Goal: Transaction & Acquisition: Book appointment/travel/reservation

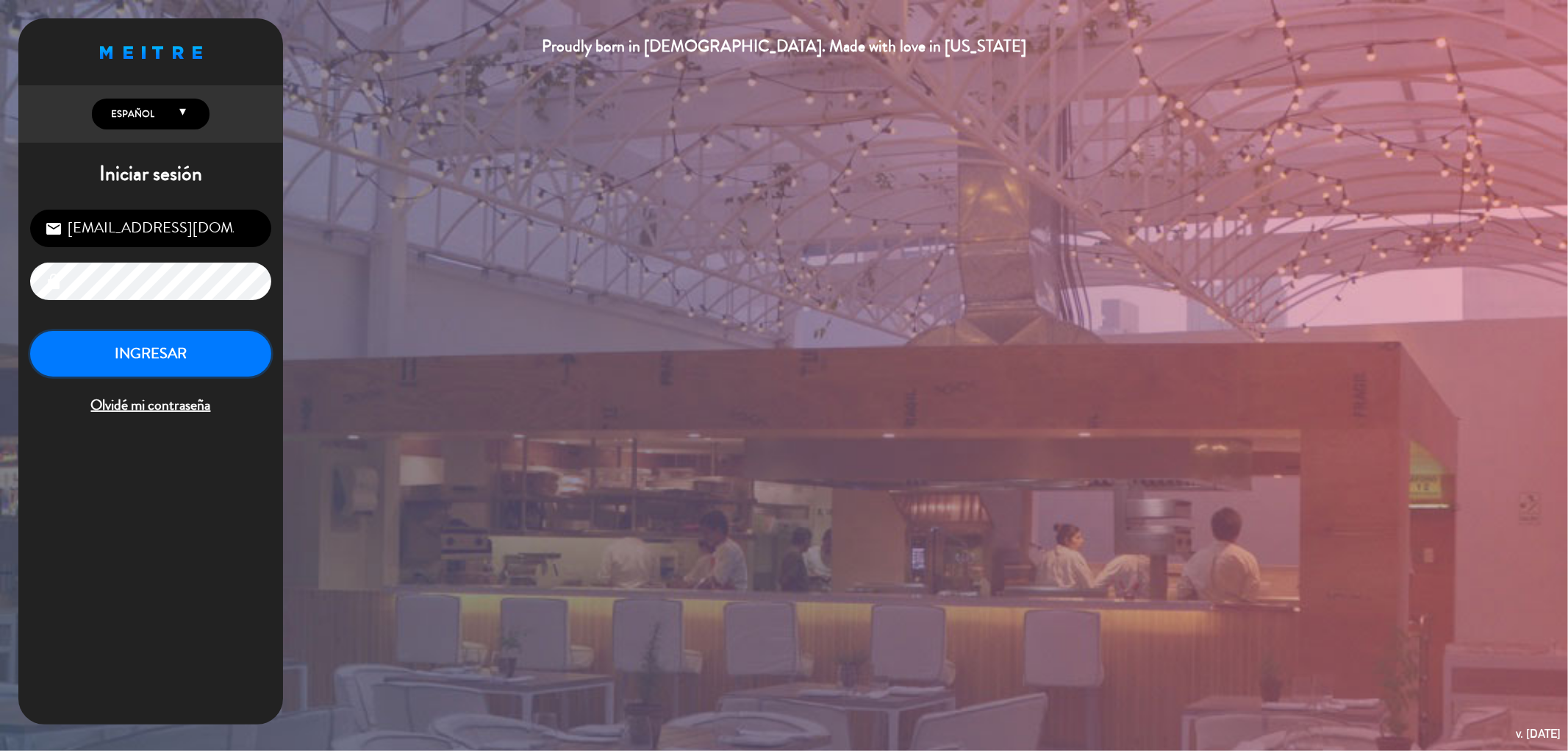
click at [166, 344] on button "INGRESAR" at bounding box center [150, 354] width 241 height 46
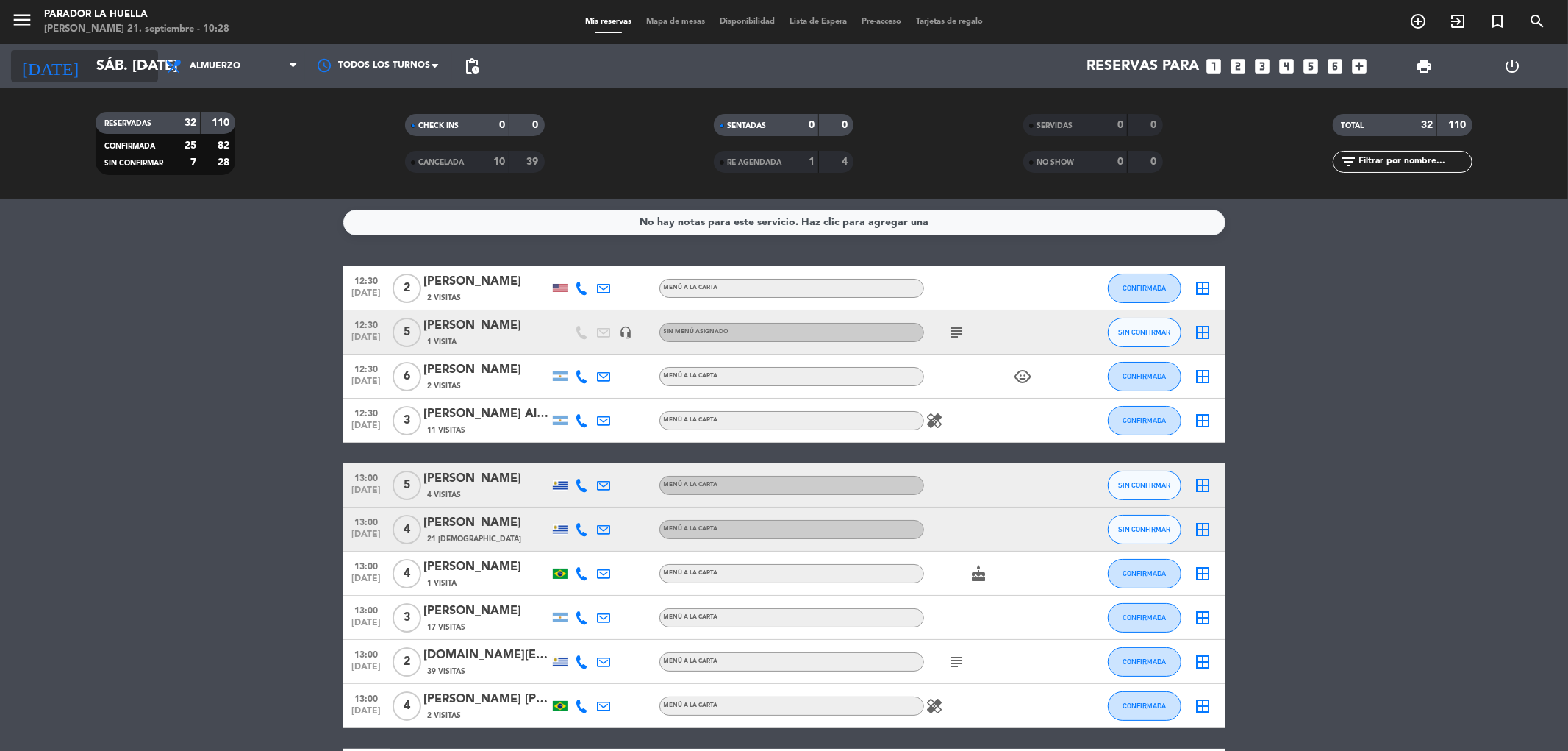
click at [97, 69] on input "sáb. [DATE]" at bounding box center [182, 66] width 187 height 32
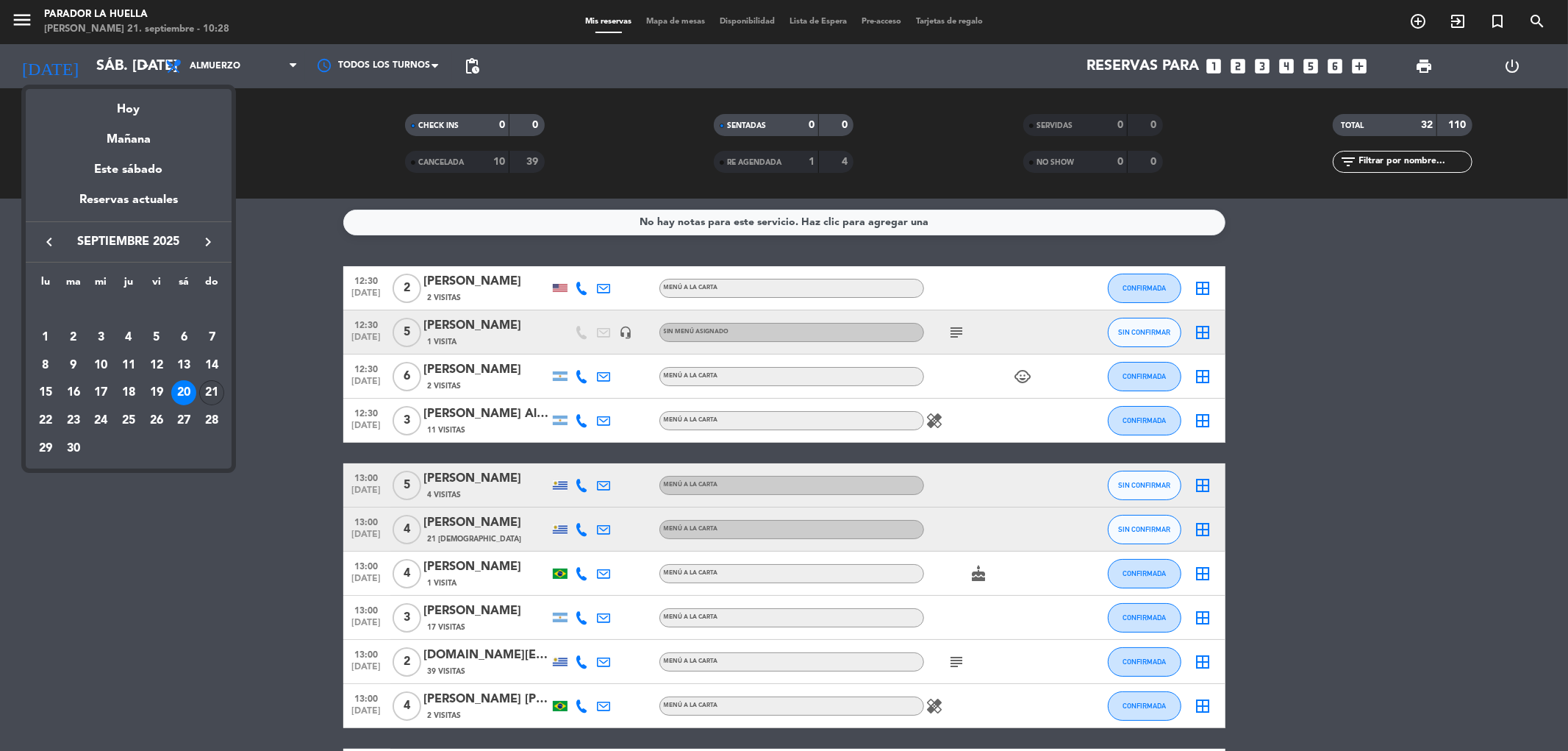
click at [207, 391] on div "21" at bounding box center [212, 392] width 25 height 25
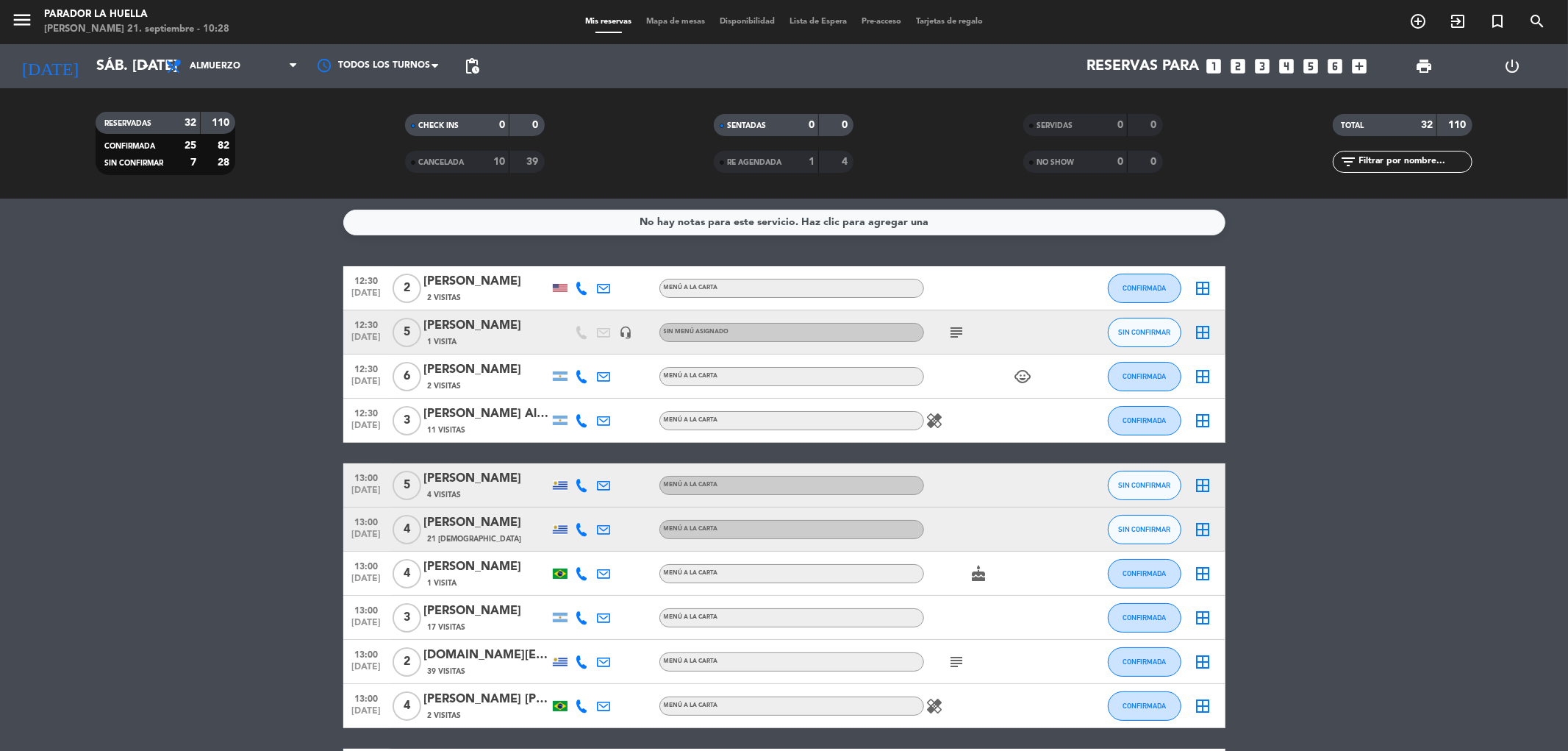
type input "dom. [DATE]"
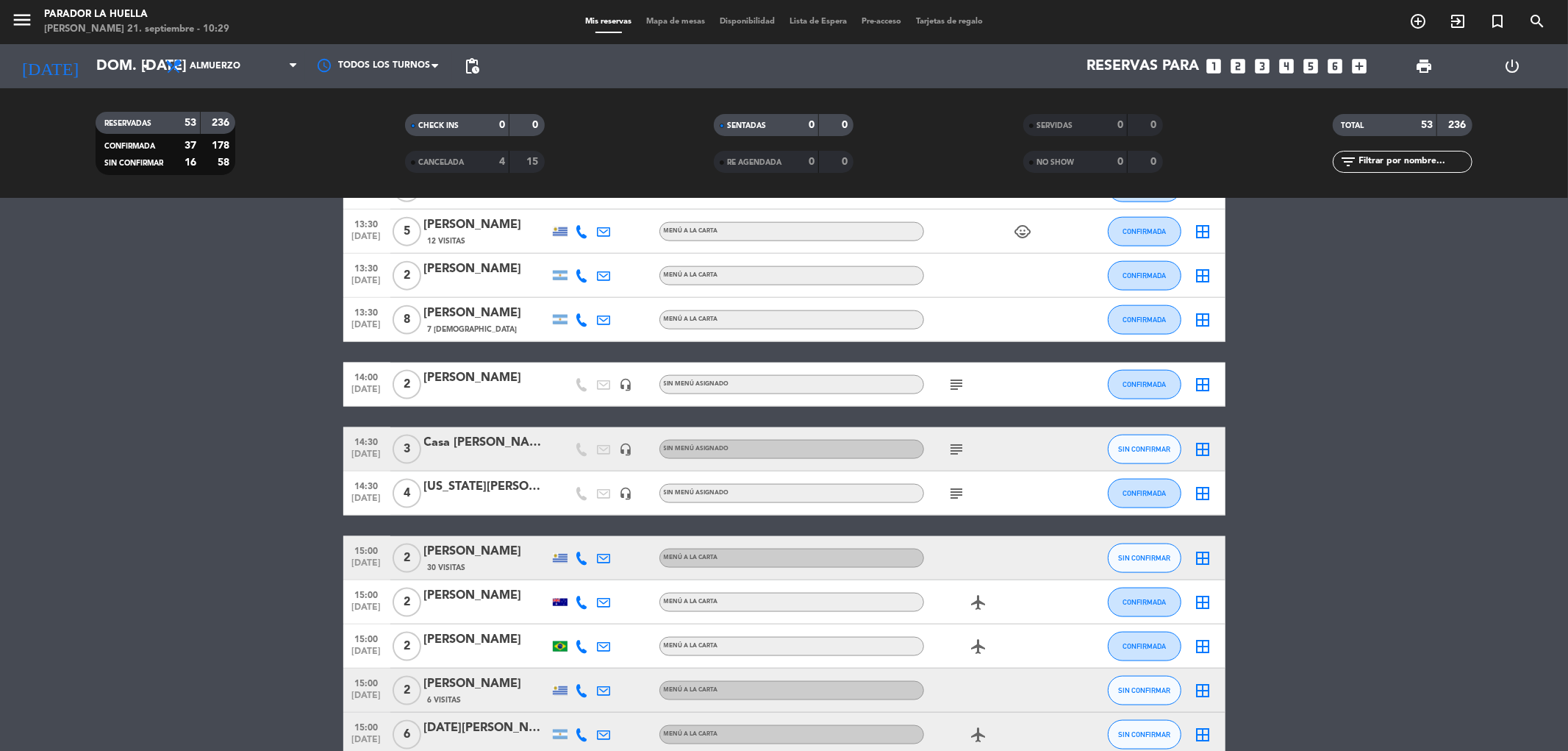
scroll to position [1561, 0]
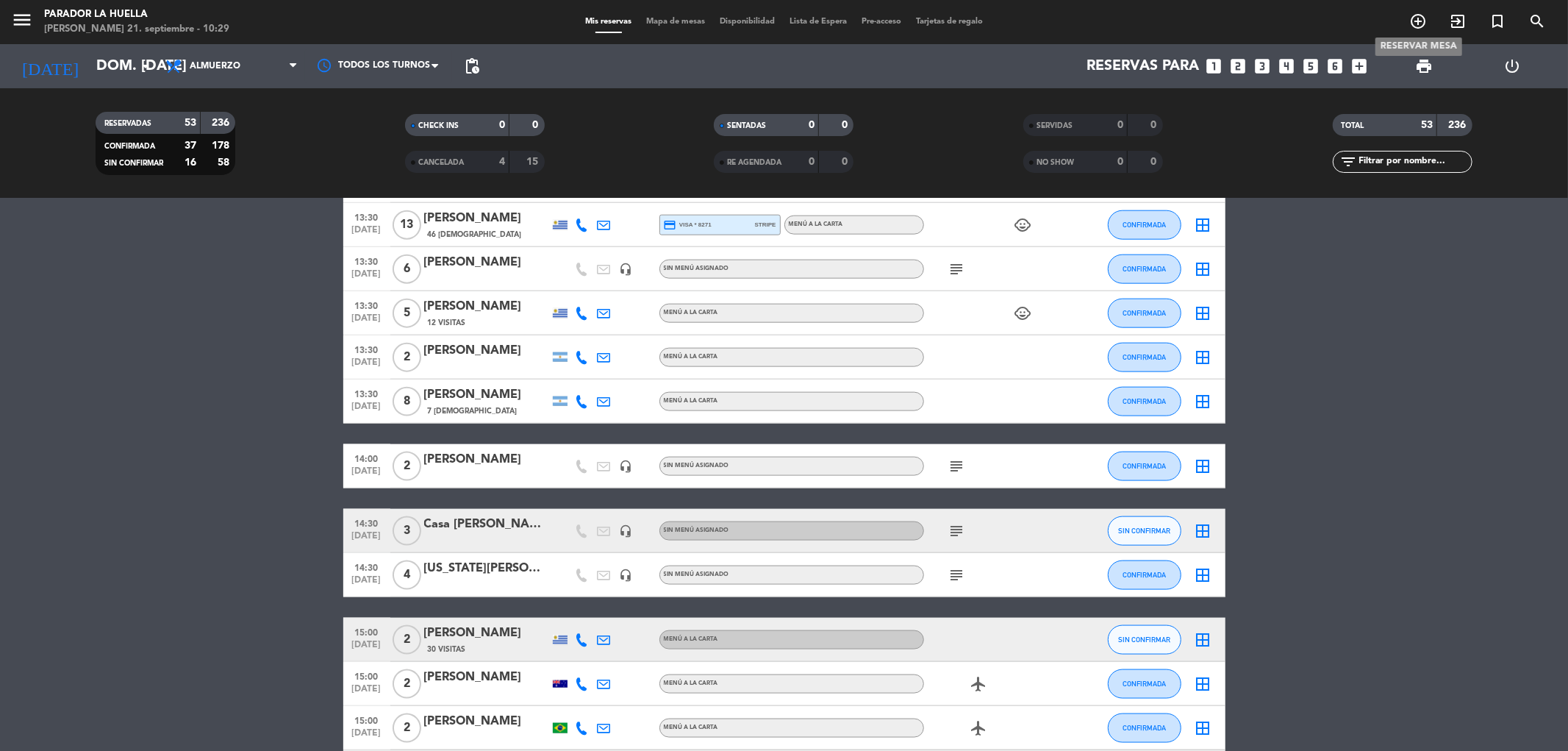
click at [1418, 20] on icon "add_circle_outline" at bounding box center [1419, 21] width 18 height 18
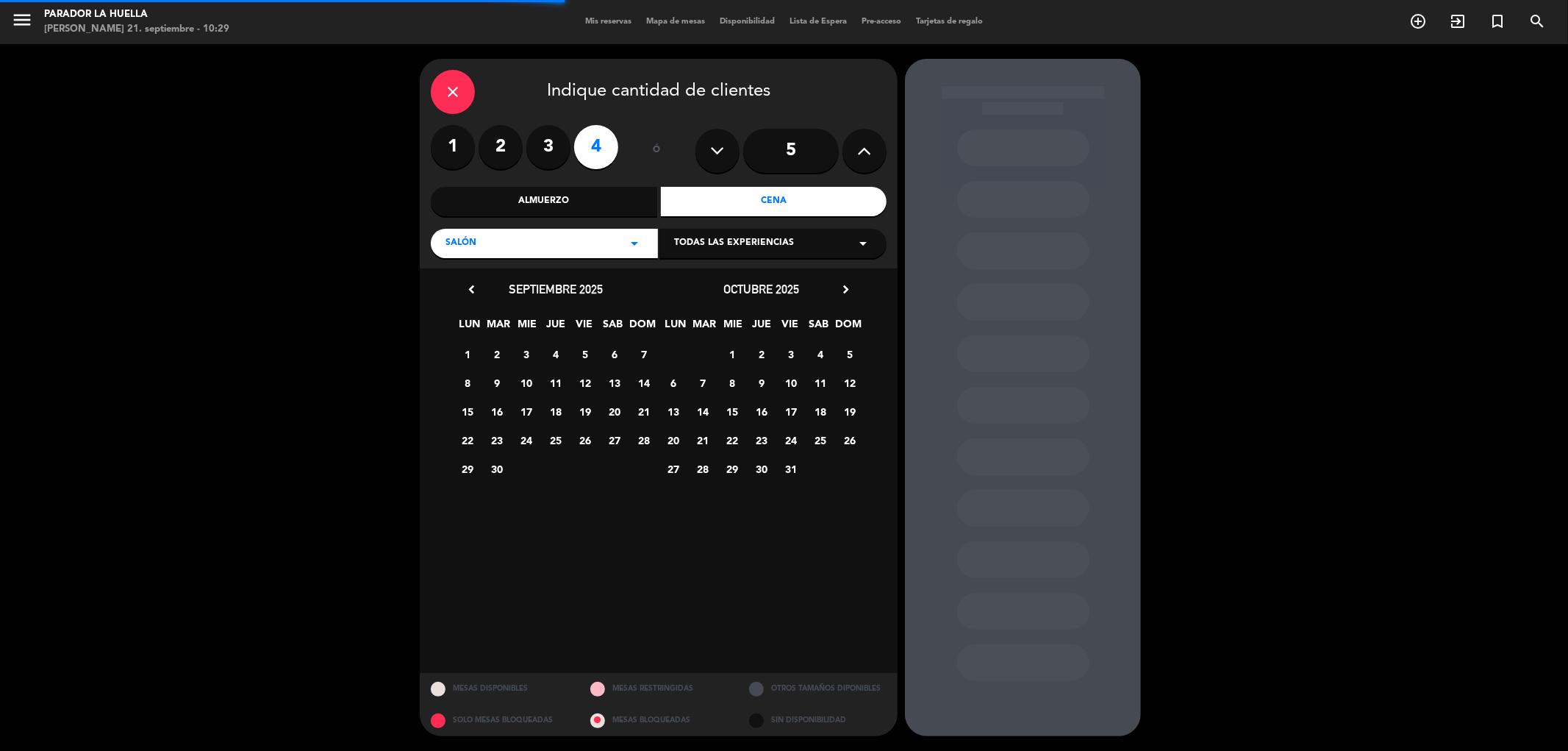
click at [503, 148] on label "2" at bounding box center [501, 148] width 44 height 44
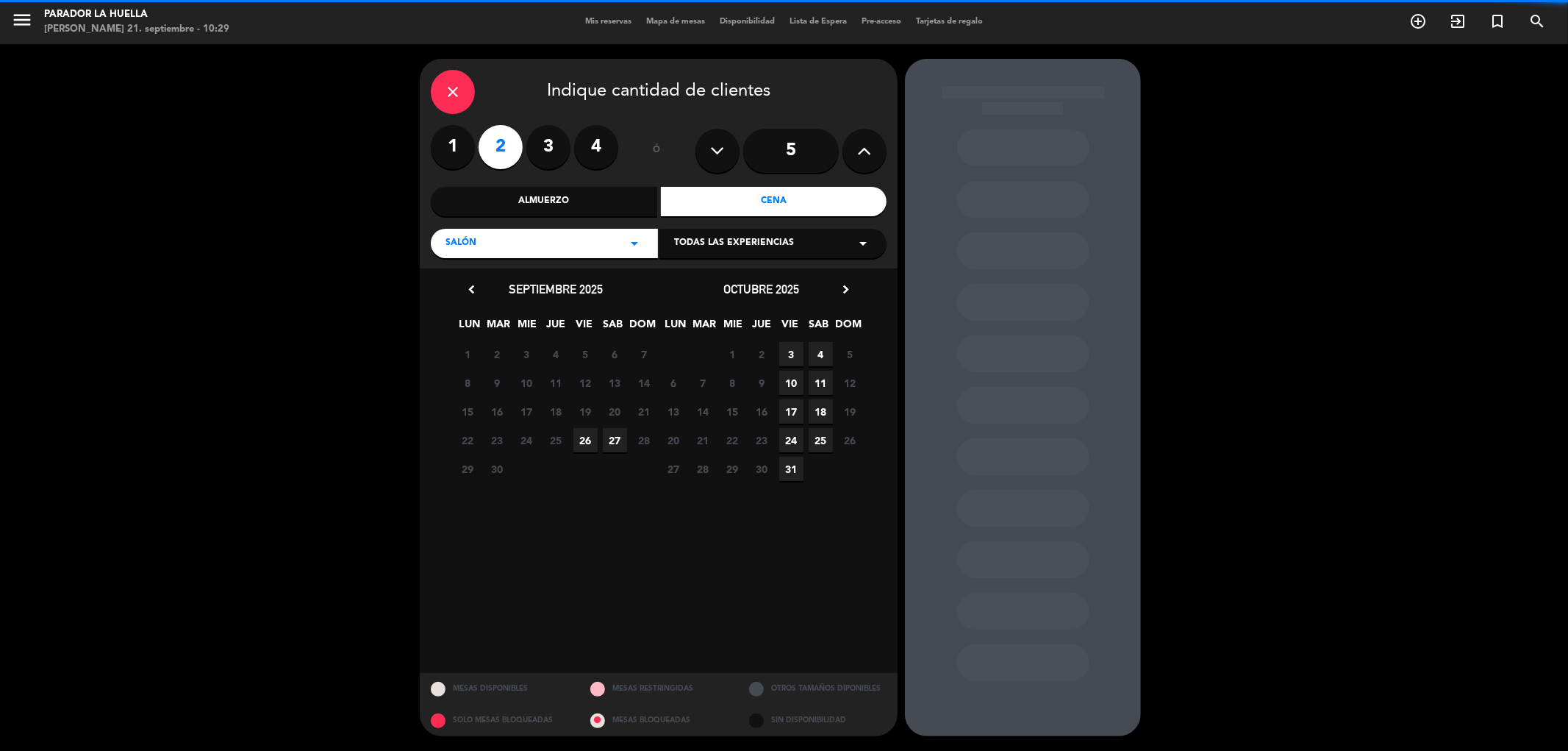
click at [560, 204] on div "Almuerzo" at bounding box center [543, 201] width 227 height 29
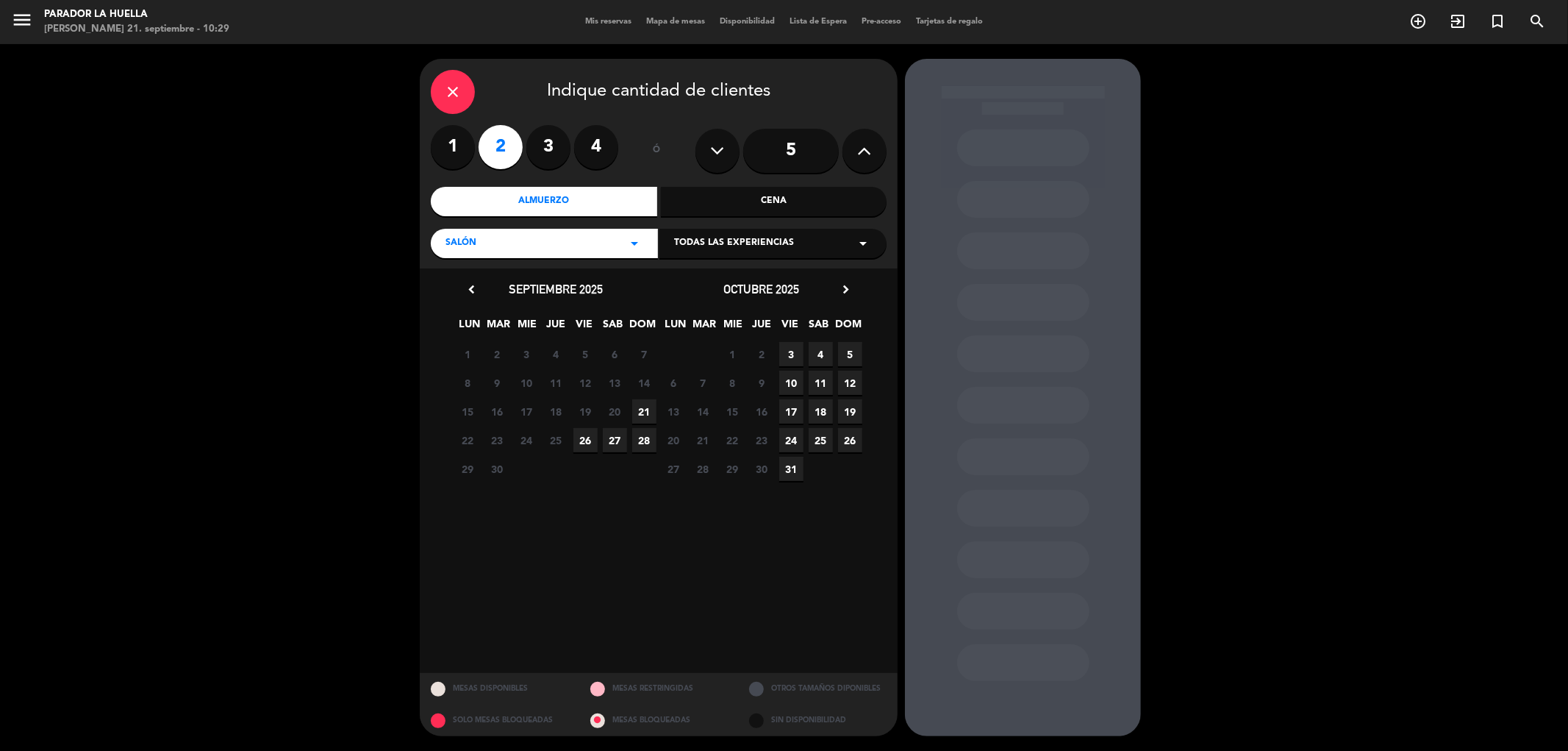
click at [645, 414] on span "21" at bounding box center [644, 411] width 24 height 24
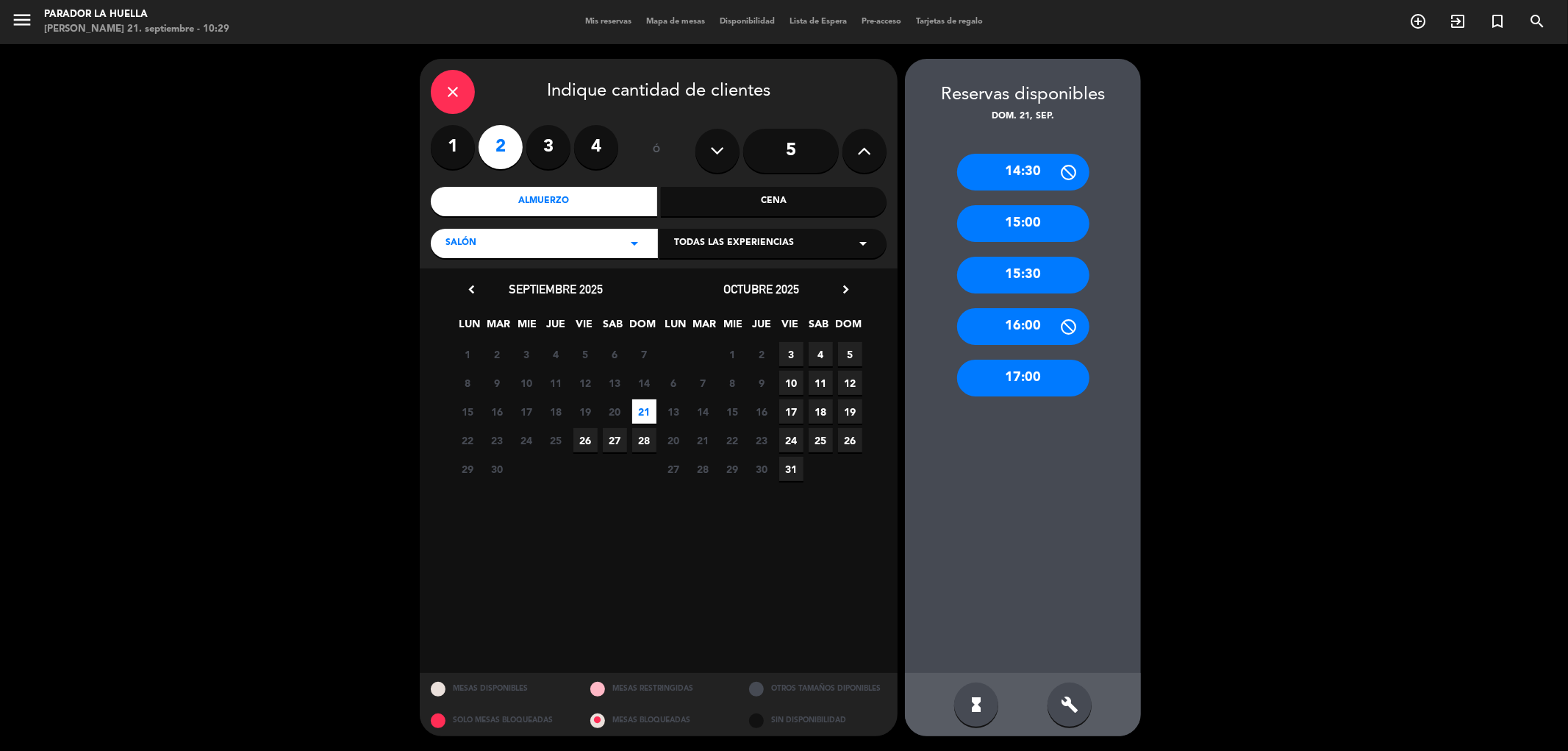
click at [464, 93] on div "close" at bounding box center [453, 93] width 44 height 44
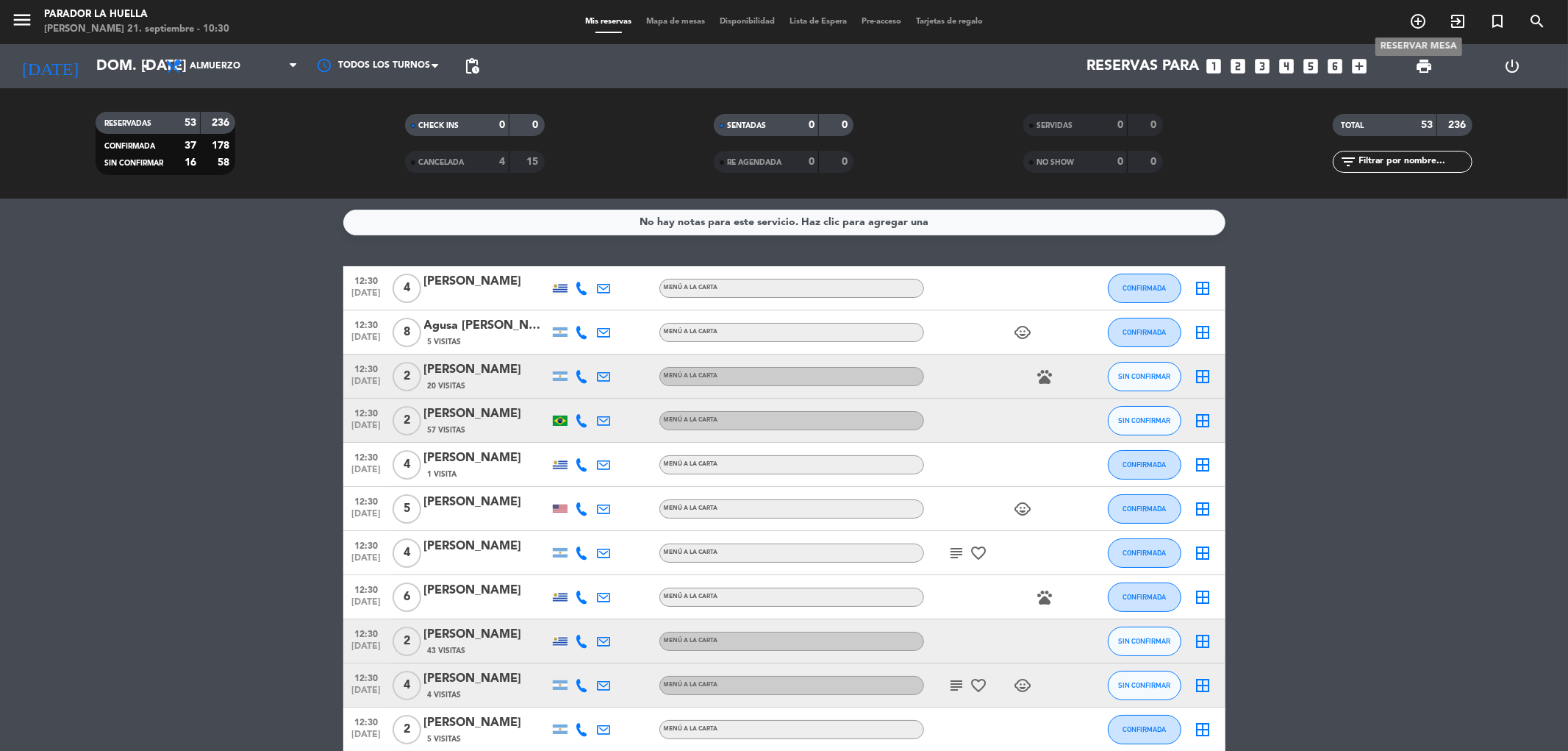
click at [1420, 28] on icon "add_circle_outline" at bounding box center [1419, 21] width 18 height 18
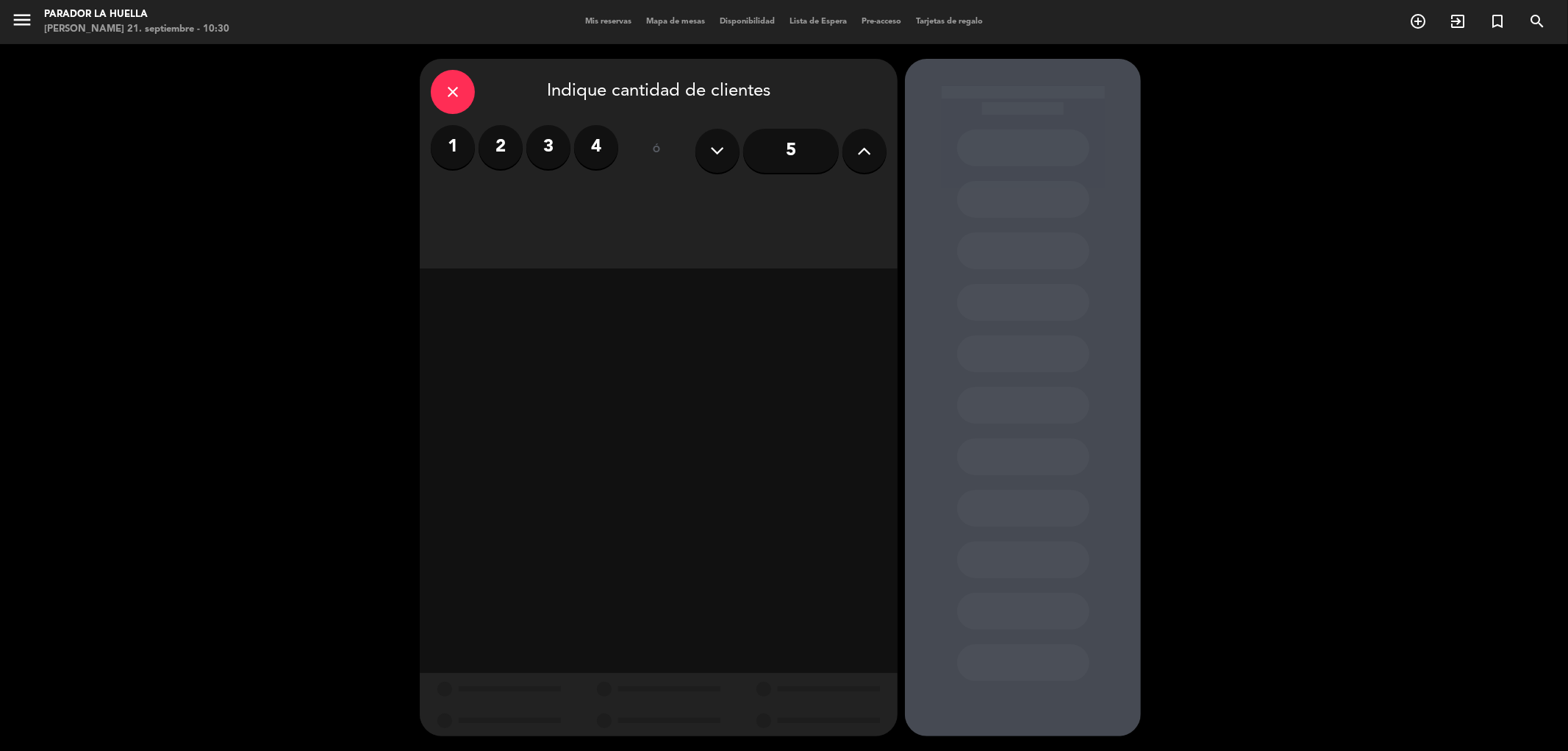
click at [511, 145] on label "2" at bounding box center [501, 148] width 44 height 44
click at [593, 211] on div "Almuerzo" at bounding box center [543, 201] width 227 height 29
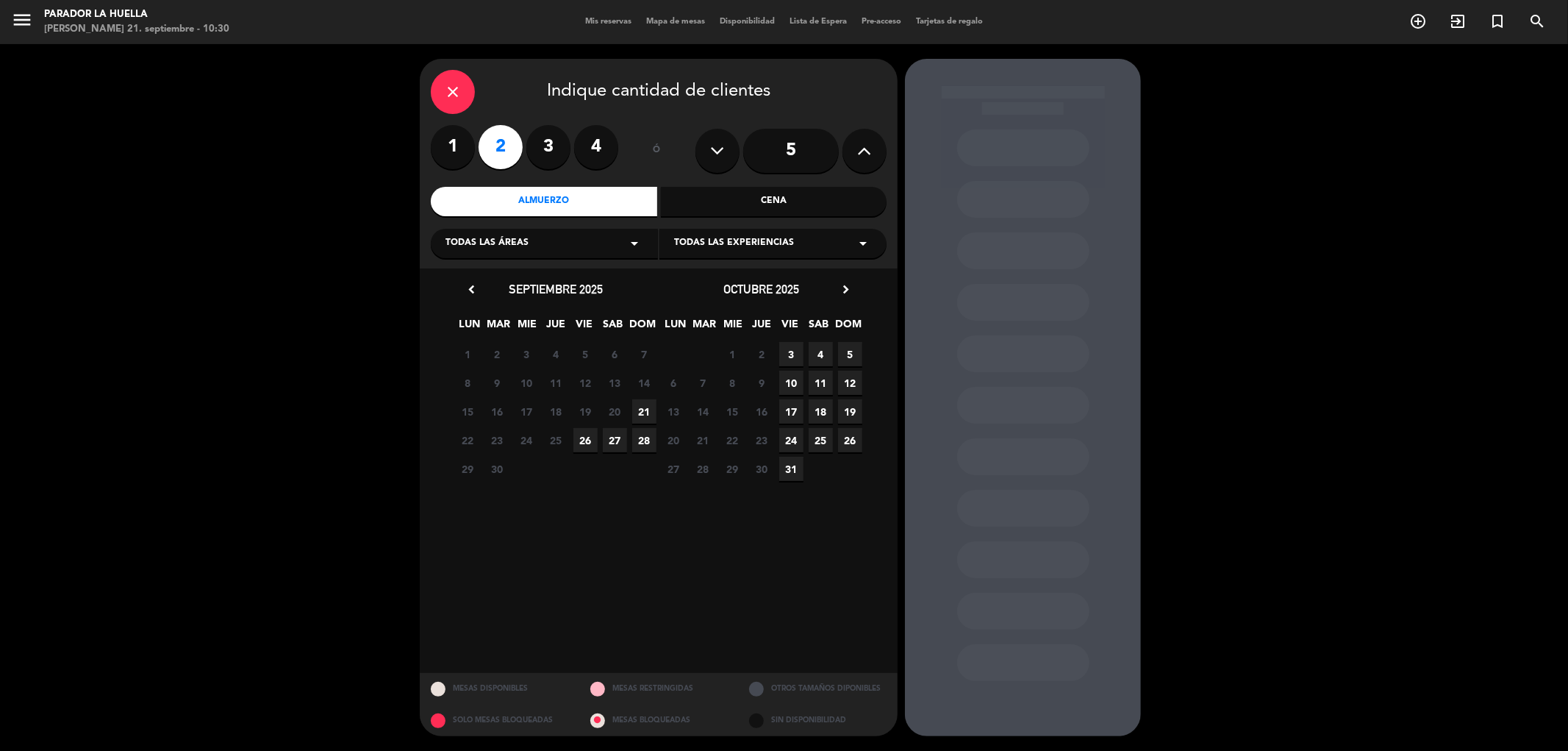
click at [649, 412] on span "21" at bounding box center [644, 411] width 24 height 24
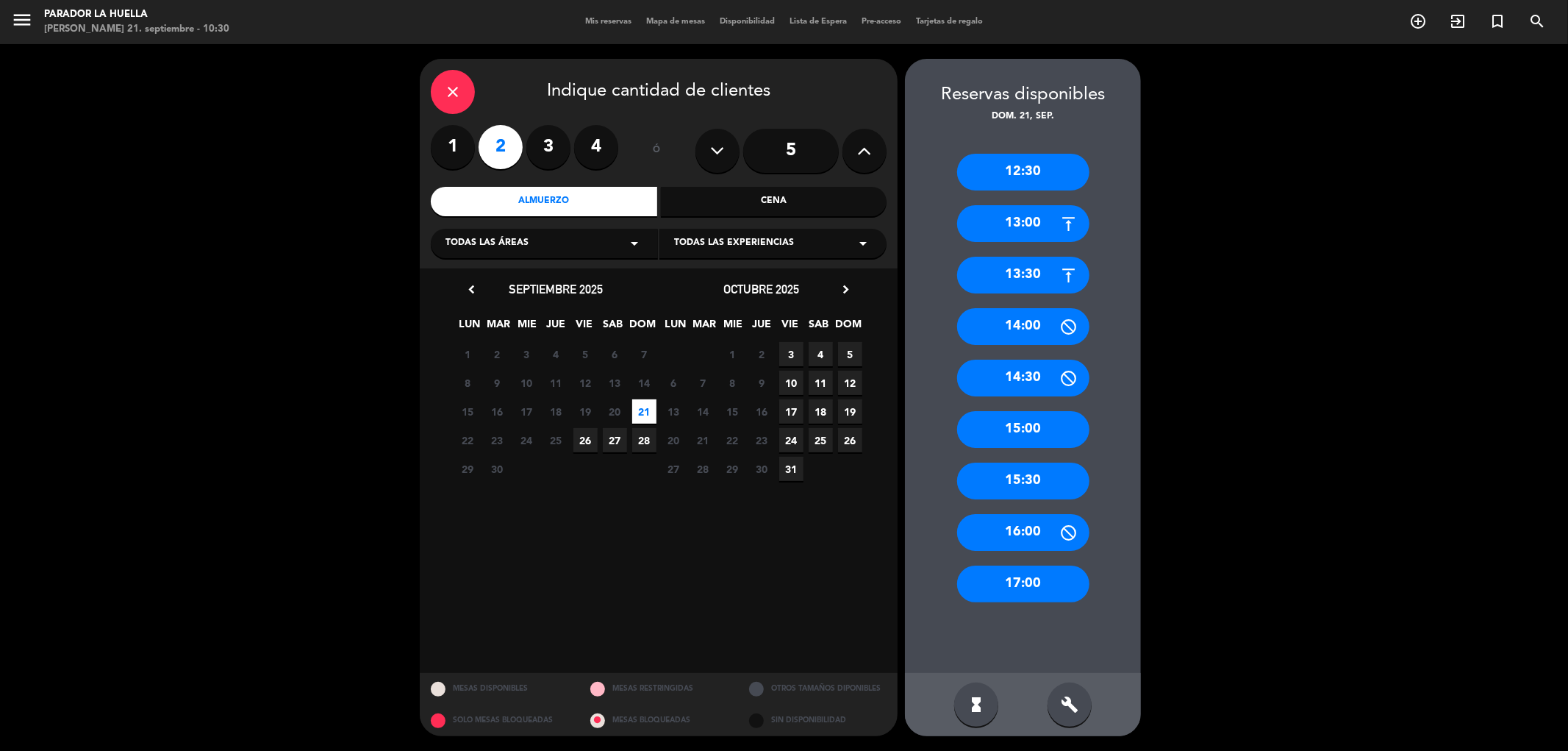
click at [1015, 166] on div "12:30" at bounding box center [1023, 172] width 133 height 36
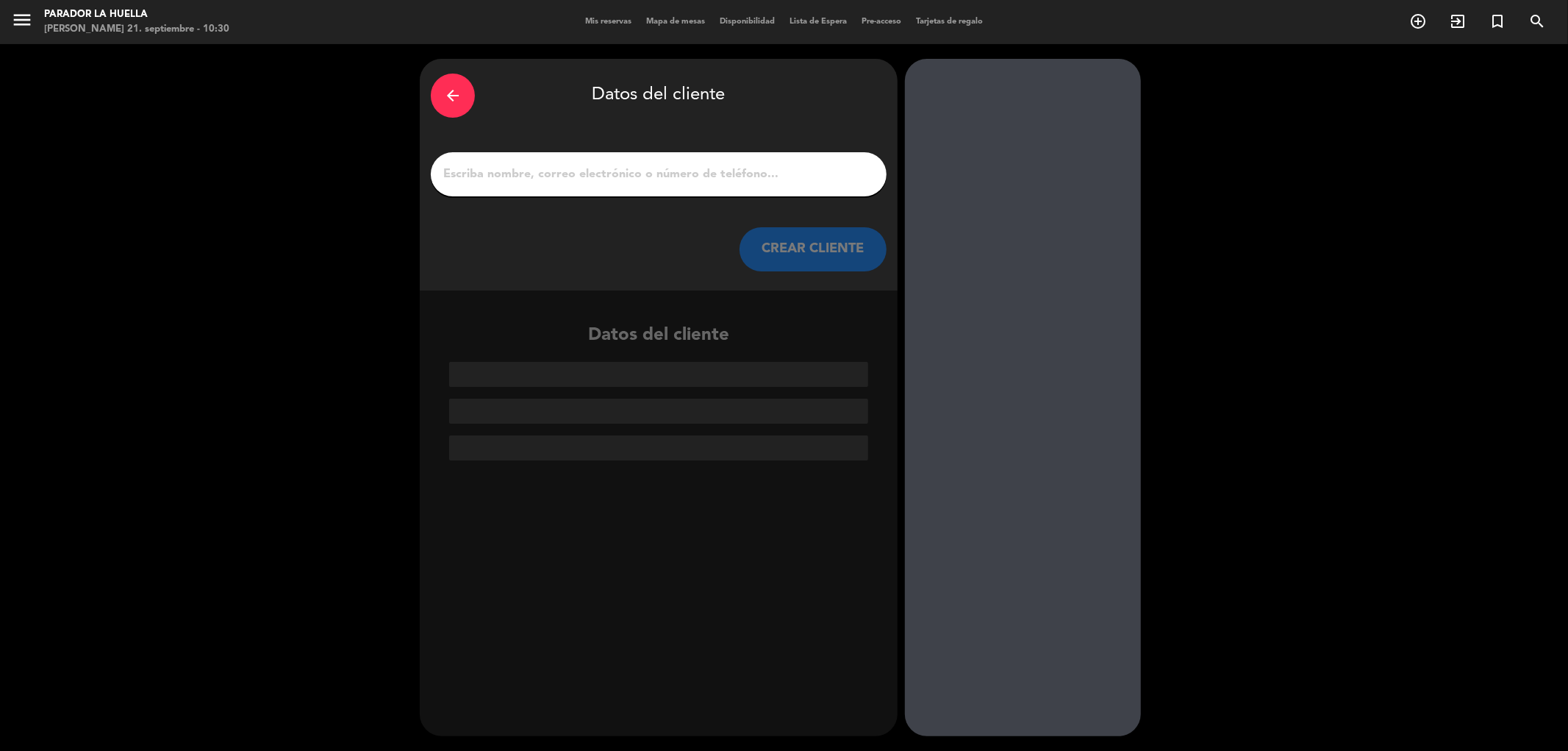
click at [591, 159] on div at bounding box center [658, 174] width 455 height 44
click at [604, 172] on input "1" at bounding box center [659, 174] width 434 height 20
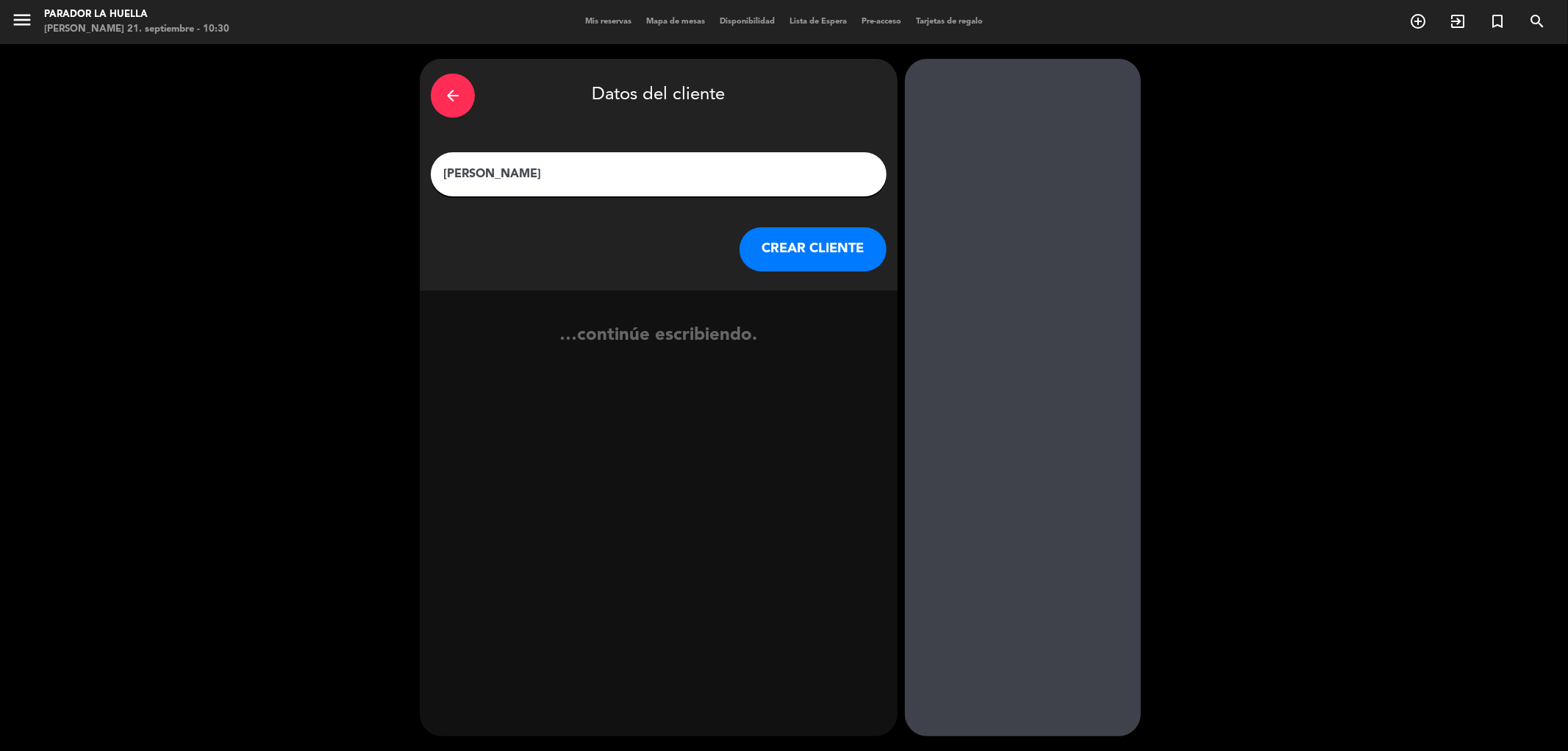
type input "[PERSON_NAME]"
click at [841, 262] on button "CREAR CLIENTE" at bounding box center [813, 249] width 147 height 44
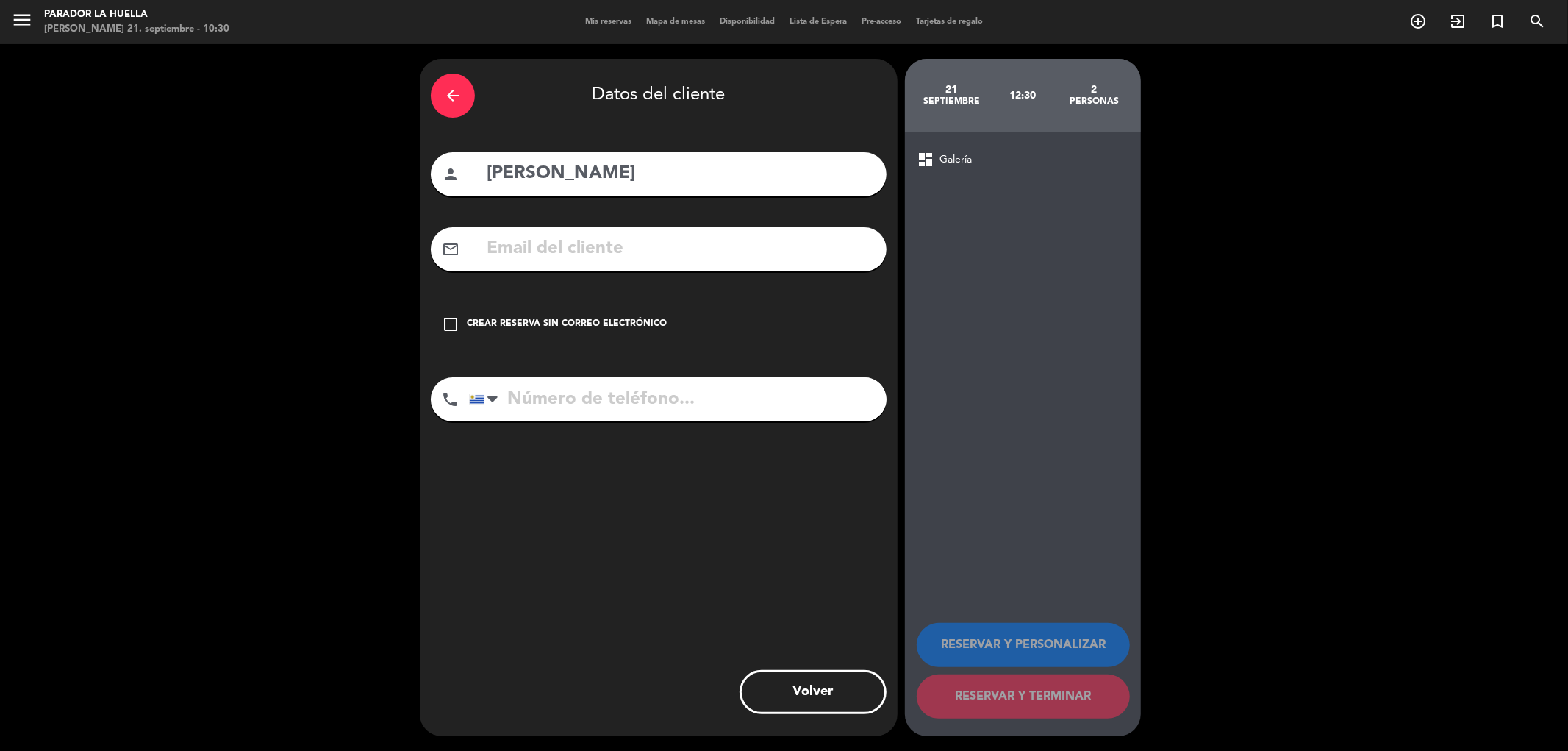
click at [630, 325] on div "Crear reserva sin correo electrónico" at bounding box center [567, 324] width 200 height 15
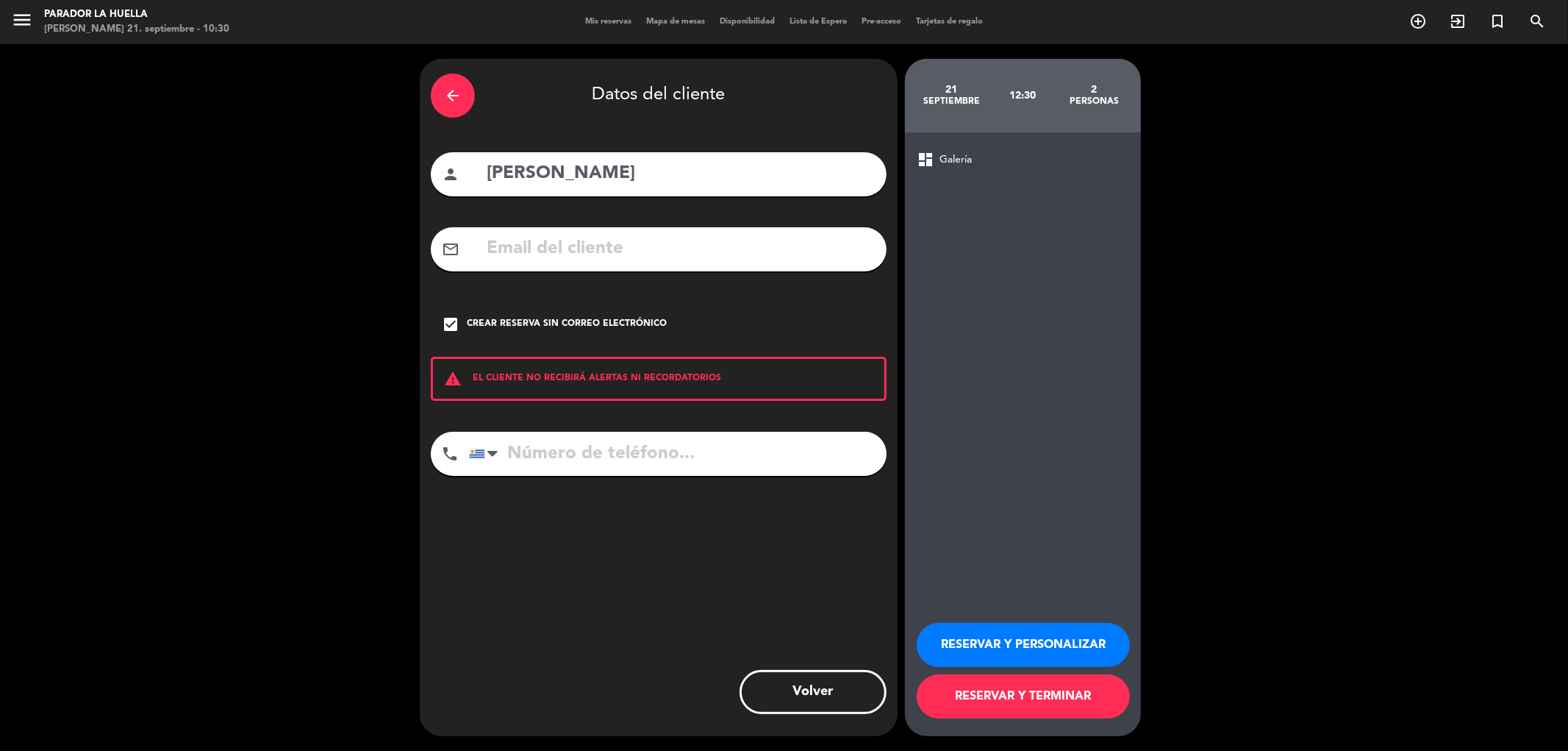
click at [1048, 648] on button "RESERVAR Y PERSONALIZAR" at bounding box center [1024, 645] width 213 height 44
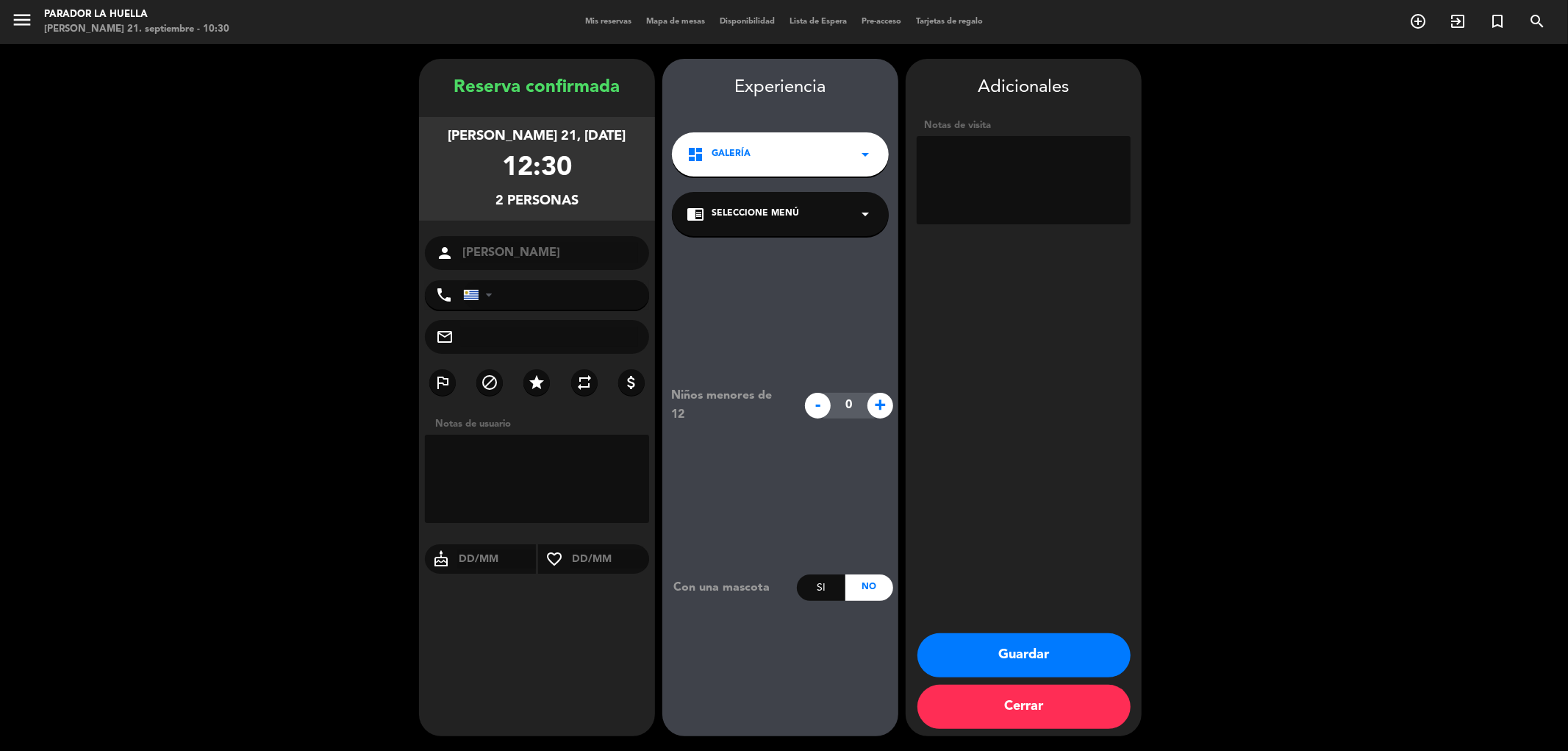
click at [1037, 659] on button "Guardar" at bounding box center [1025, 656] width 213 height 44
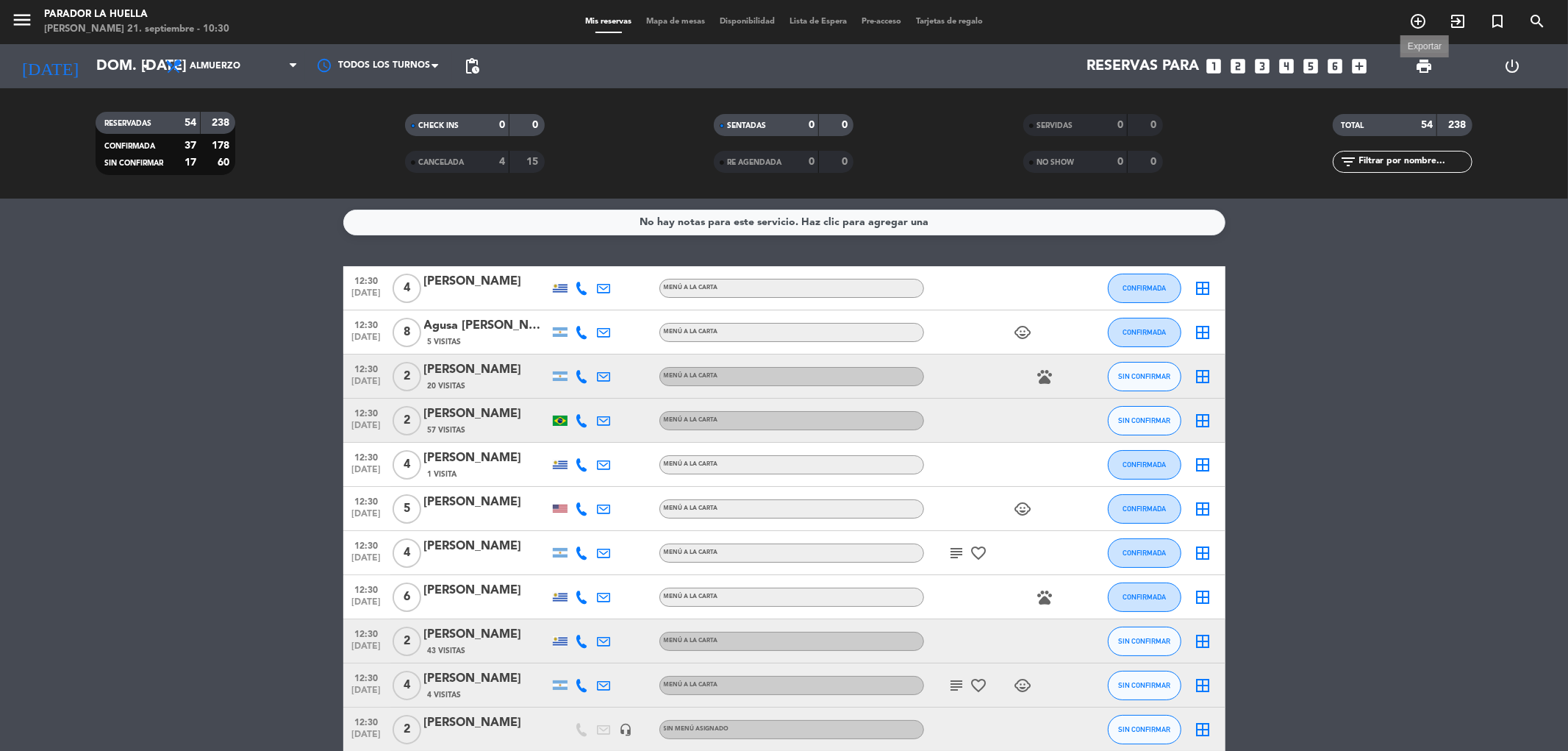
click at [1422, 64] on span "print" at bounding box center [1424, 66] width 18 height 18
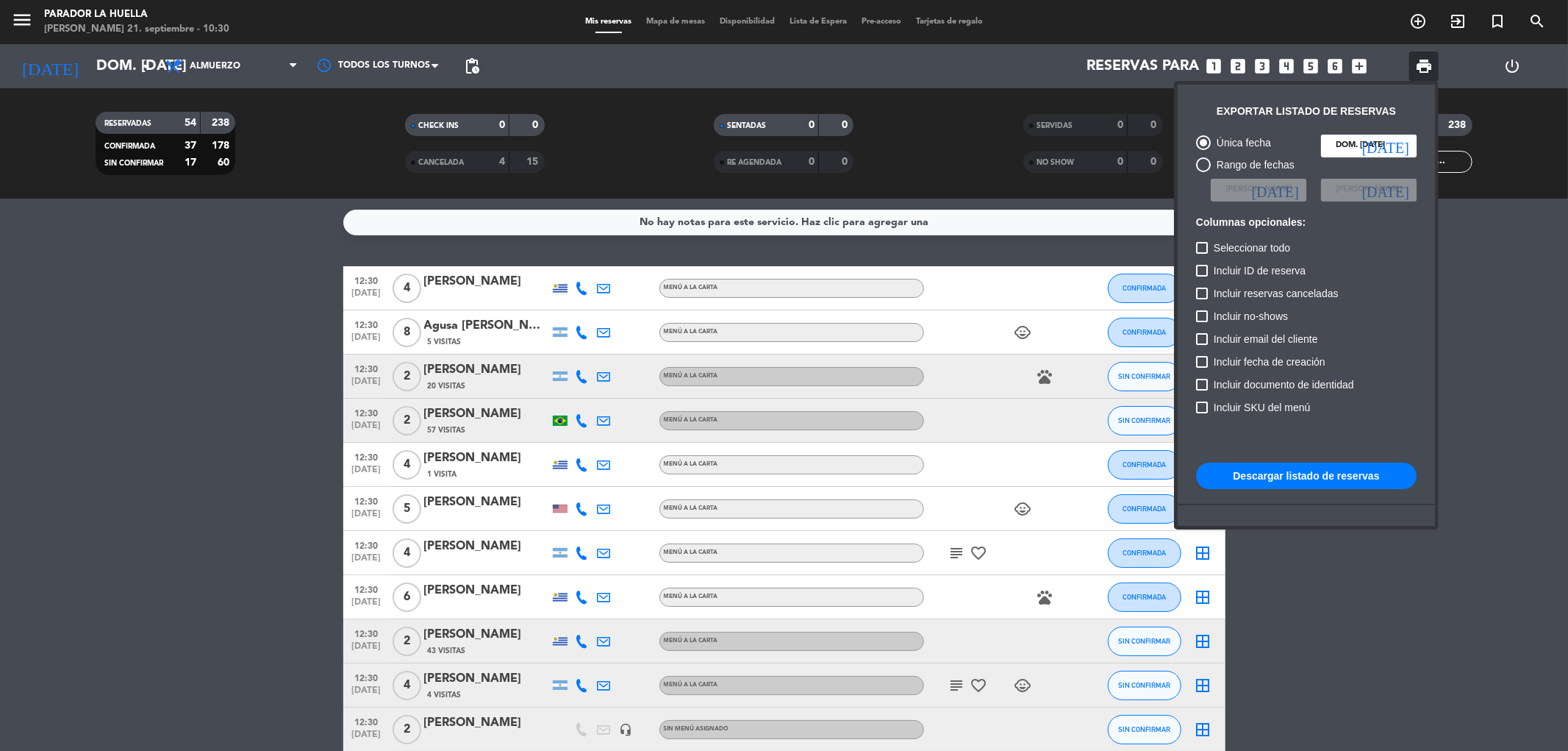
click at [1341, 480] on button "Descargar listado de reservas" at bounding box center [1307, 476] width 221 height 27
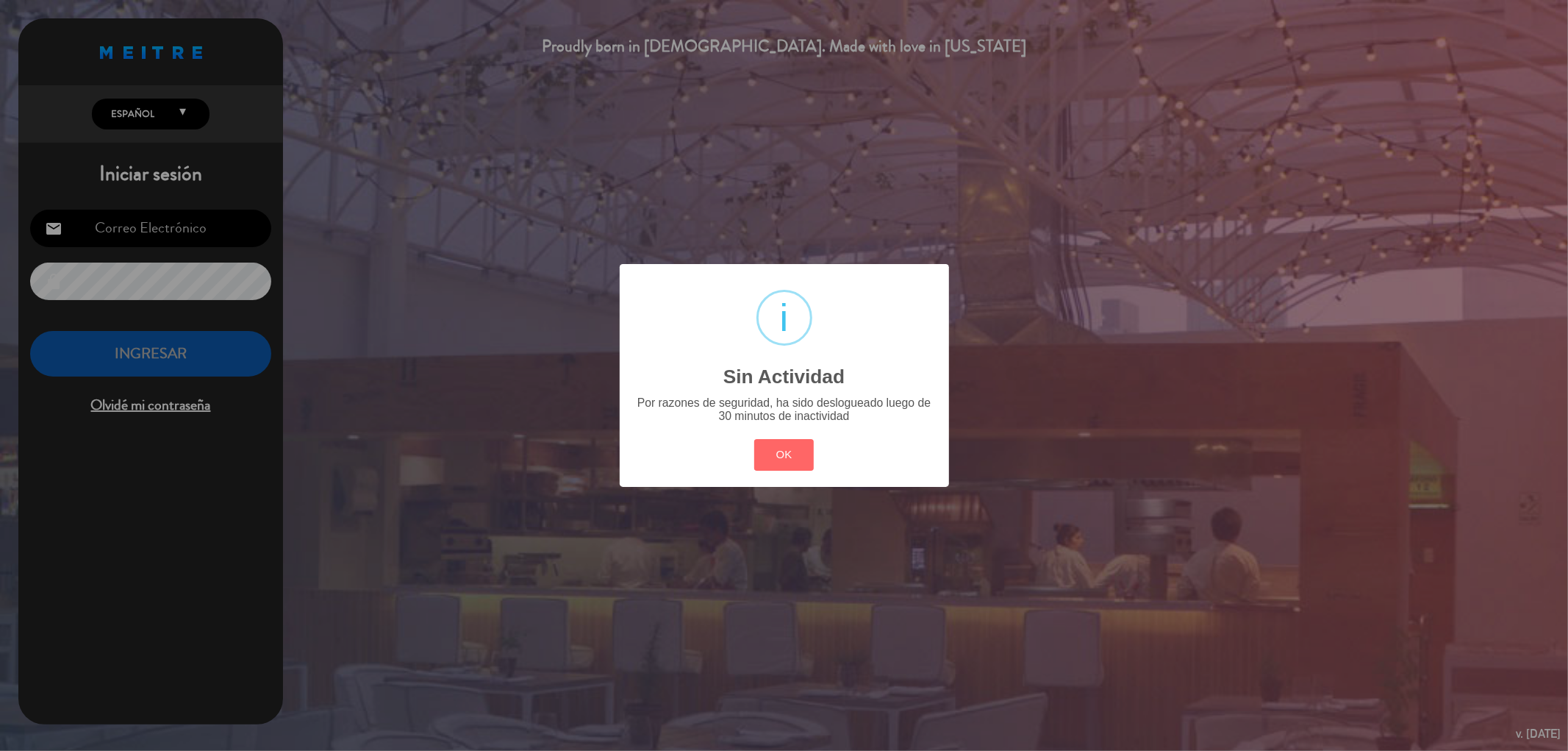
type input "[EMAIL_ADDRESS][DOMAIN_NAME]"
